Goal: Task Accomplishment & Management: Manage account settings

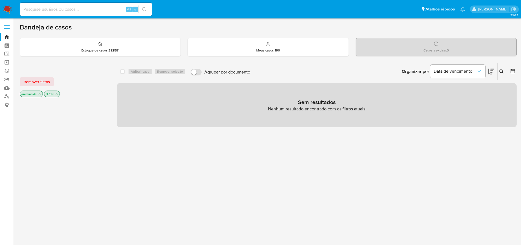
click at [39, 92] on icon "close-filter" at bounding box center [39, 93] width 3 height 3
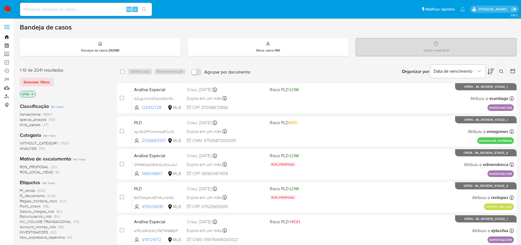
click at [5, 37] on link "Bandeja" at bounding box center [32, 37] width 65 height 9
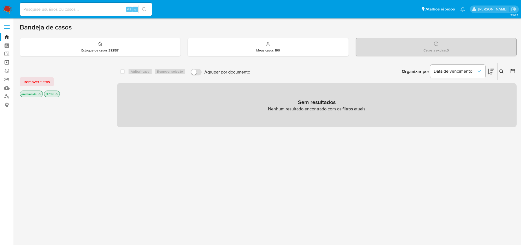
click at [7, 61] on link "Operações em massa" at bounding box center [32, 62] width 65 height 9
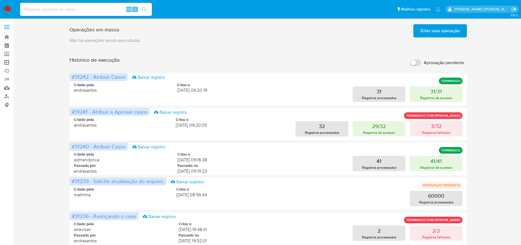
click at [8, 62] on link "Operações em massa" at bounding box center [32, 62] width 65 height 9
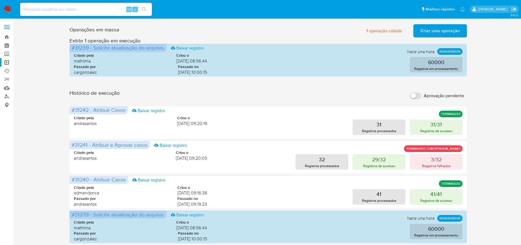
click at [480, 163] on div "Operações em massa 1 operação colada Criar uma operação Só pode haver no máximo…" at bounding box center [268, 245] width 497 height 447
click at [232, 123] on div "31 Registros processados 31/31 Registros de sucesso" at bounding box center [339, 126] width 247 height 15
click at [433, 30] on span "Criar uma operação" at bounding box center [440, 31] width 39 height 12
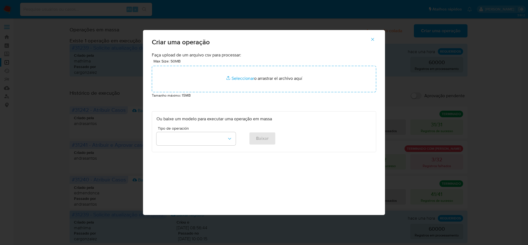
click at [371, 39] on icon "button" at bounding box center [372, 39] width 5 height 5
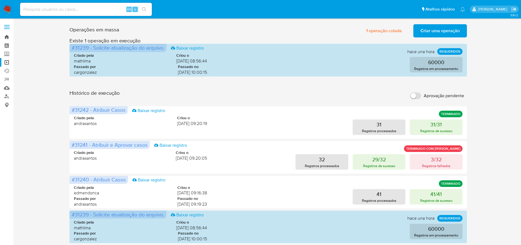
click at [3, 37] on link "Bandeja" at bounding box center [32, 37] width 65 height 9
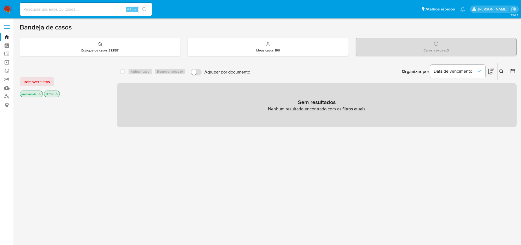
click at [40, 94] on icon "close-filter" at bounding box center [39, 93] width 3 height 3
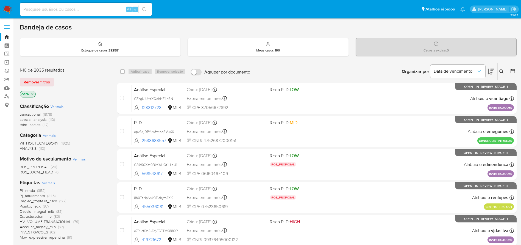
click at [34, 93] on icon "close-filter" at bounding box center [32, 93] width 3 height 3
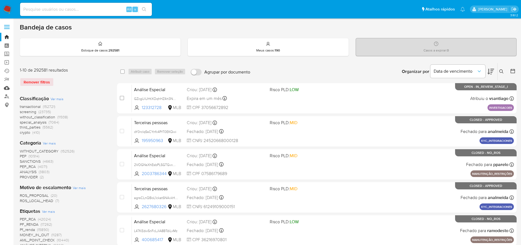
click at [6, 87] on link "Mulan" at bounding box center [32, 88] width 65 height 9
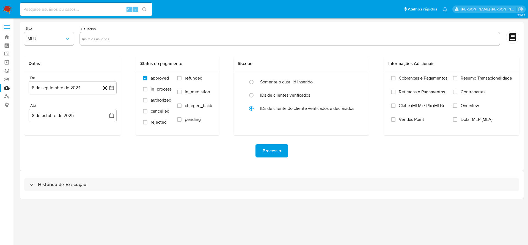
click at [7, 71] on link "Ejecuções automáticas" at bounding box center [32, 71] width 65 height 9
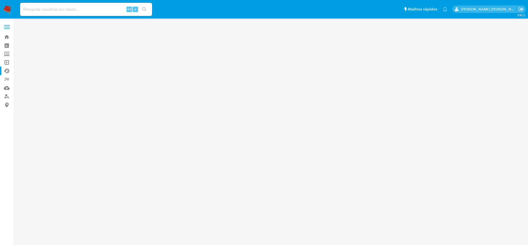
click at [6, 62] on link "Operações em massa" at bounding box center [32, 62] width 65 height 9
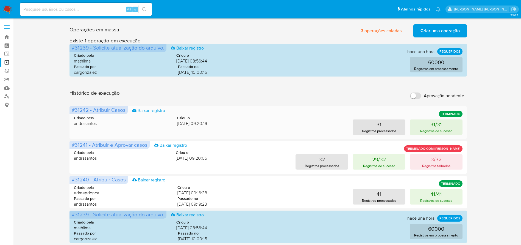
click at [267, 109] on div "Criado pela andrasantos Criou o 08/10/2025 09:20:19 31 Registros processados 31…" at bounding box center [268, 121] width 389 height 26
click at [261, 93] on div "Histórico de execução Aprovação pendente" at bounding box center [269, 96] width 398 height 12
click at [277, 98] on div "Histórico de execução Aprovação pendente" at bounding box center [269, 96] width 398 height 12
click at [268, 122] on div "31 Registros processados 31/31 Registros de sucesso" at bounding box center [339, 126] width 247 height 15
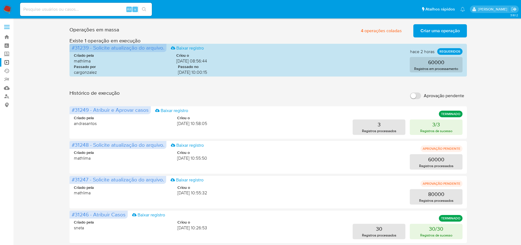
click at [264, 91] on div "Histórico de execução Aprovação pendente" at bounding box center [269, 96] width 398 height 12
click at [487, 105] on div "Operações em massa 4 operações coladas Criar uma operação Só pode haver no máxi…" at bounding box center [268, 245] width 497 height 447
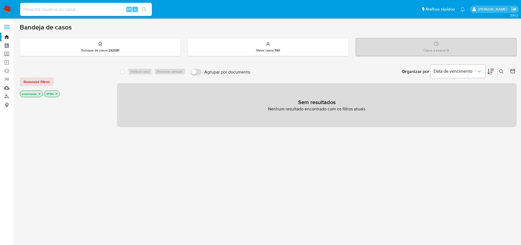
click at [38, 95] on icon "close-filter" at bounding box center [39, 93] width 3 height 3
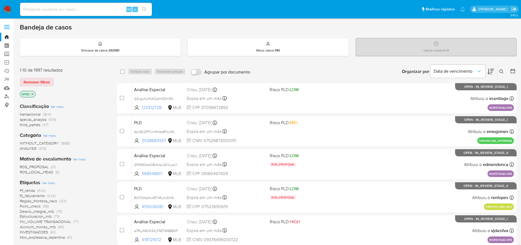
click at [33, 93] on icon "close-filter" at bounding box center [33, 94] width 2 height 2
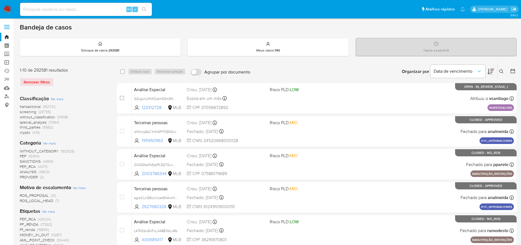
click at [7, 61] on link "Operações em massa" at bounding box center [32, 62] width 65 height 9
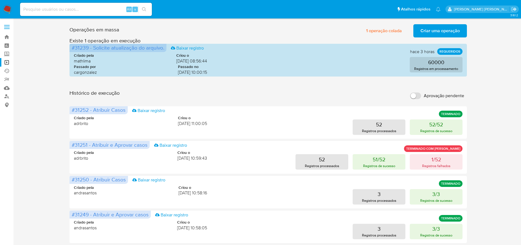
click at [413, 95] on input "Aprovação pendente" at bounding box center [415, 95] width 11 height 7
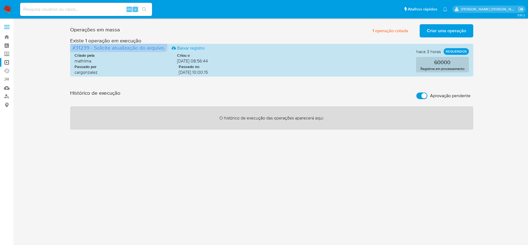
click at [422, 96] on input "Aprovação pendente" at bounding box center [421, 95] width 11 height 7
checkbox input "false"
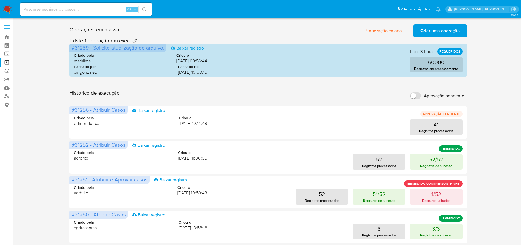
click at [415, 95] on input "Aprovação pendente" at bounding box center [415, 95] width 11 height 7
checkbox input "true"
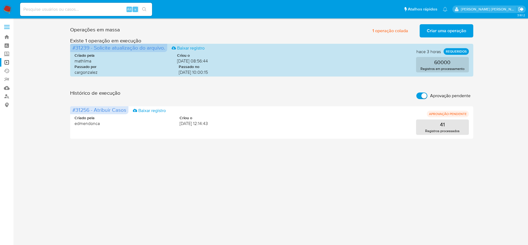
click at [518, 8] on icon "Sair" at bounding box center [520, 9] width 5 height 4
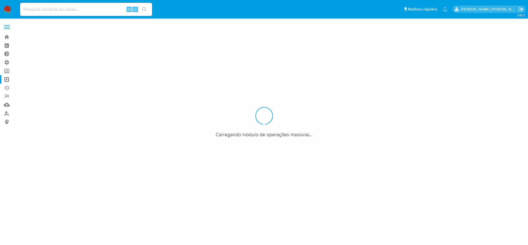
click at [429, 129] on div at bounding box center [264, 122] width 528 height 245
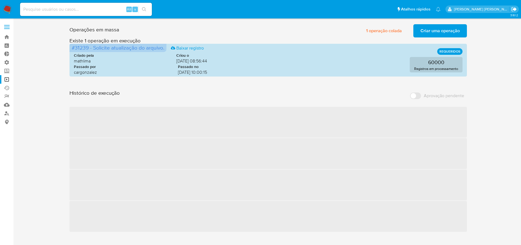
click at [512, 9] on icon "Sair" at bounding box center [515, 9] width 6 height 6
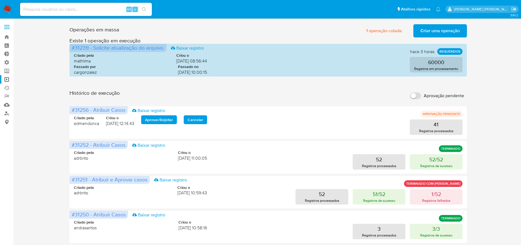
click at [413, 94] on input "Aprovação pendente" at bounding box center [415, 95] width 11 height 7
checkbox input "true"
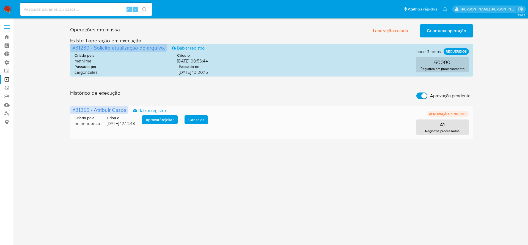
click at [198, 119] on span "Cancelar" at bounding box center [196, 120] width 16 height 8
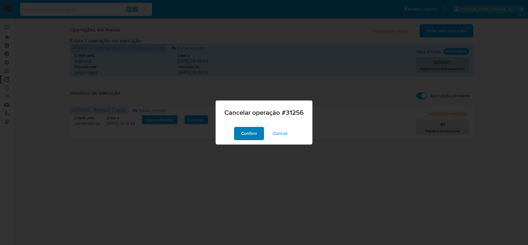
click at [247, 133] on span "Confirm" at bounding box center [249, 133] width 16 height 12
